Goal: Information Seeking & Learning: Learn about a topic

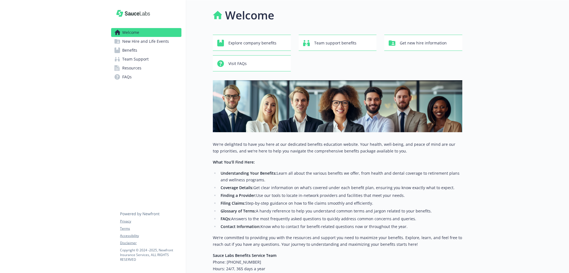
drag, startPoint x: 129, startPoint y: 48, endPoint x: 141, endPoint y: 51, distance: 12.6
click at [129, 48] on span "Benefits" at bounding box center [129, 50] width 15 height 9
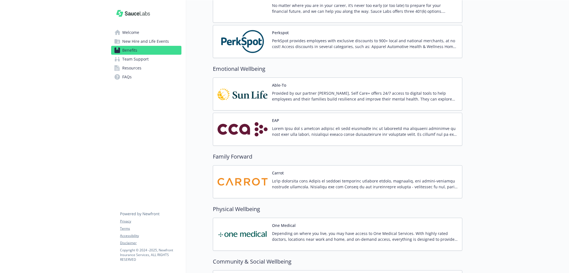
scroll to position [917, 0]
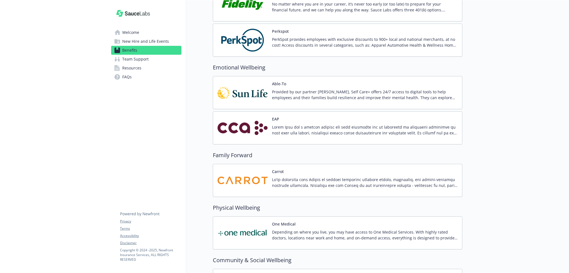
click at [315, 121] on div "EAP" at bounding box center [365, 128] width 186 height 24
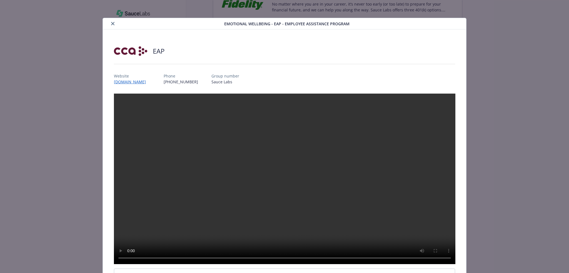
scroll to position [98, 0]
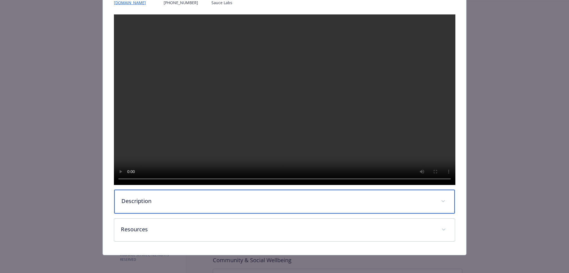
click at [222, 205] on p "Description" at bounding box center [277, 201] width 313 height 8
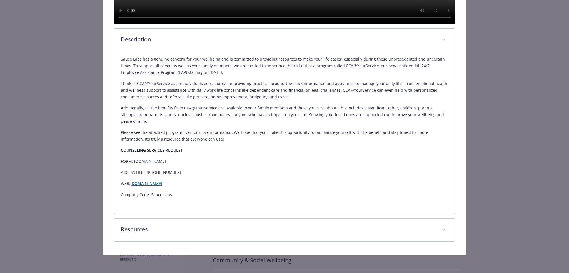
scroll to position [254, 0]
click at [202, 76] on p "Sauce Labs has a genuine concern for your wellbeing and is committed to providi…" at bounding box center [285, 66] width 328 height 20
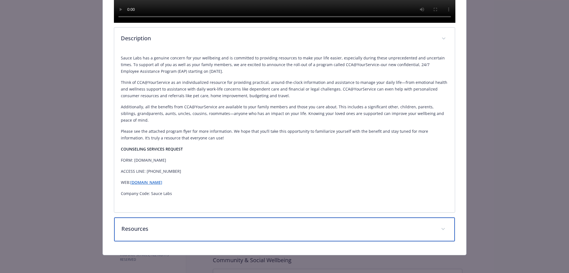
click at [201, 224] on div "Resources" at bounding box center [284, 230] width 341 height 24
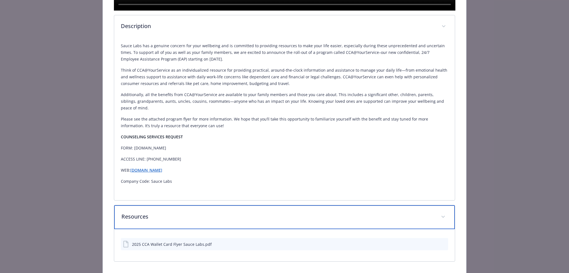
scroll to position [287, 0]
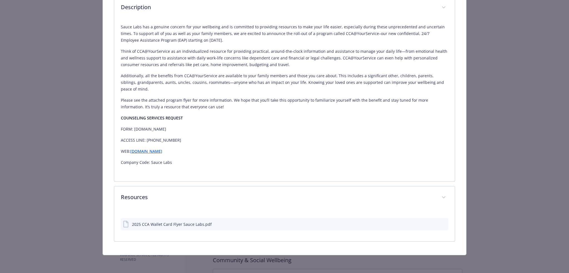
click at [442, 223] on icon "preview file" at bounding box center [443, 224] width 5 height 4
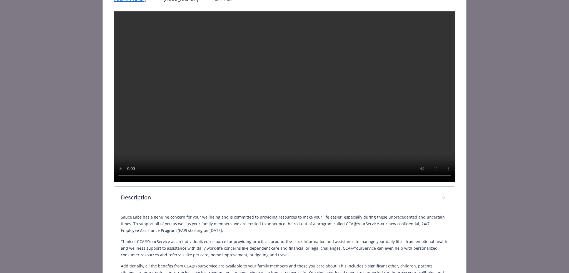
scroll to position [0, 0]
